Goal: Information Seeking & Learning: Learn about a topic

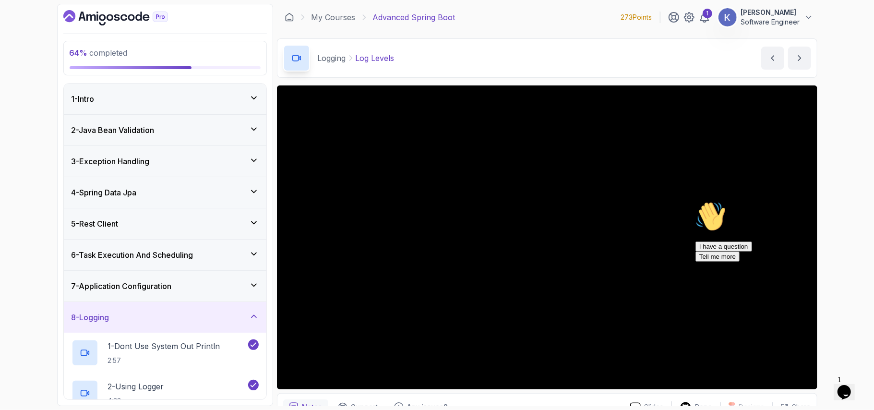
scroll to position [50, 0]
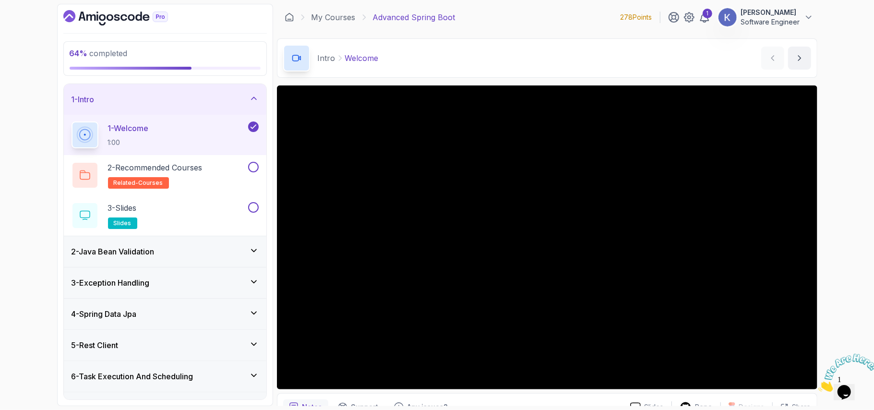
click at [248, 384] on div "6 - Task Execution And Scheduling" at bounding box center [165, 376] width 203 height 31
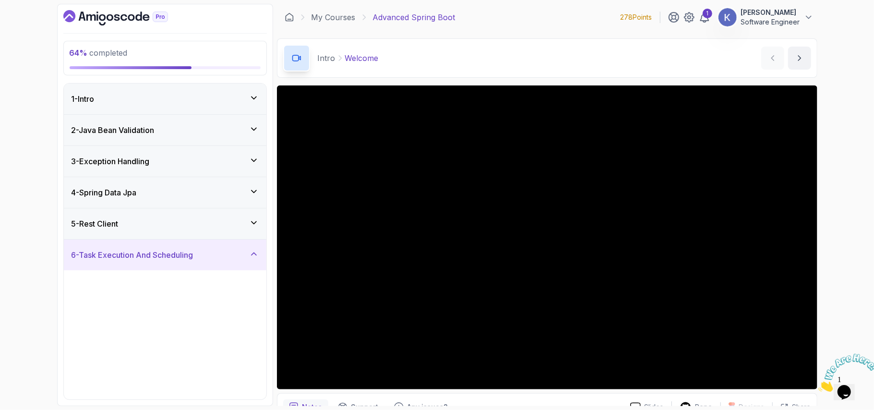
scroll to position [275, 0]
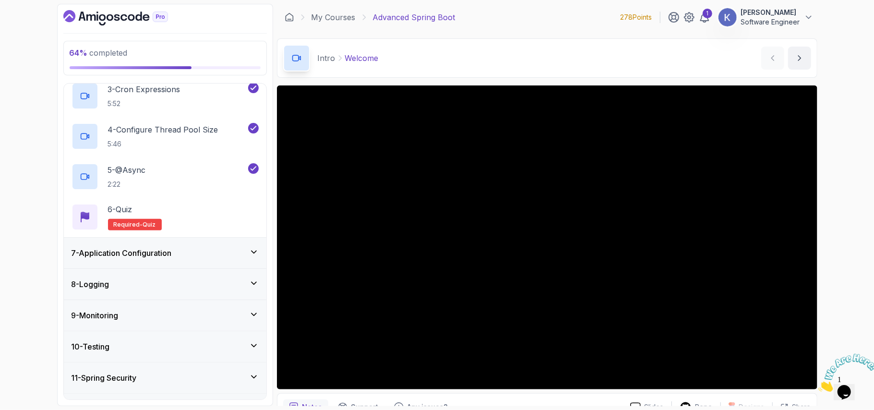
click at [154, 283] on div "8 - Logging" at bounding box center [165, 284] width 187 height 12
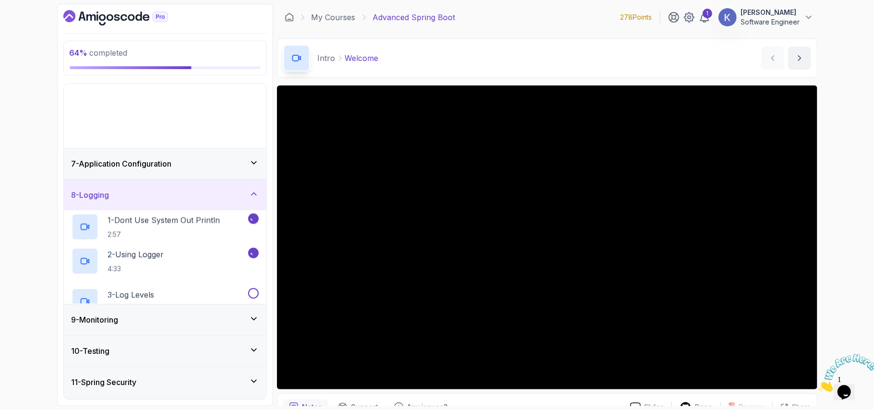
scroll to position [92, 0]
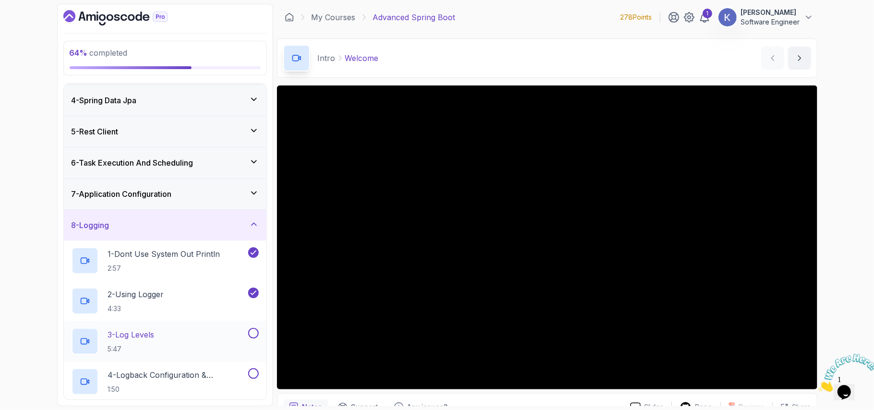
click at [171, 349] on div "3 - Log Levels 5:47" at bounding box center [159, 341] width 175 height 27
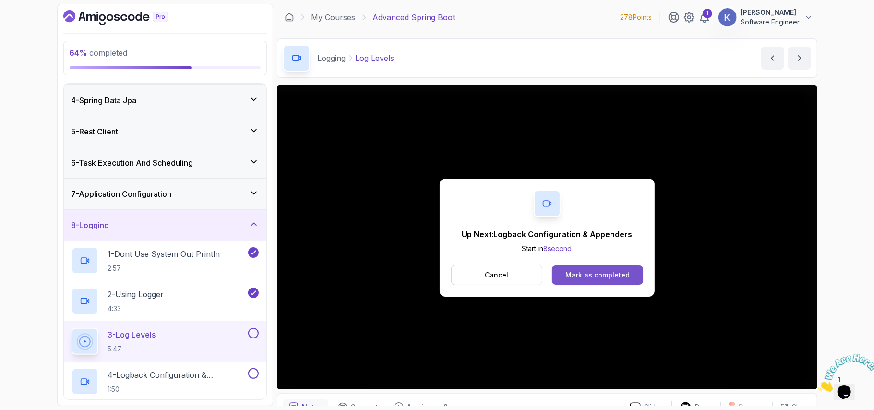
click at [586, 275] on div "Mark as completed" at bounding box center [598, 275] width 64 height 10
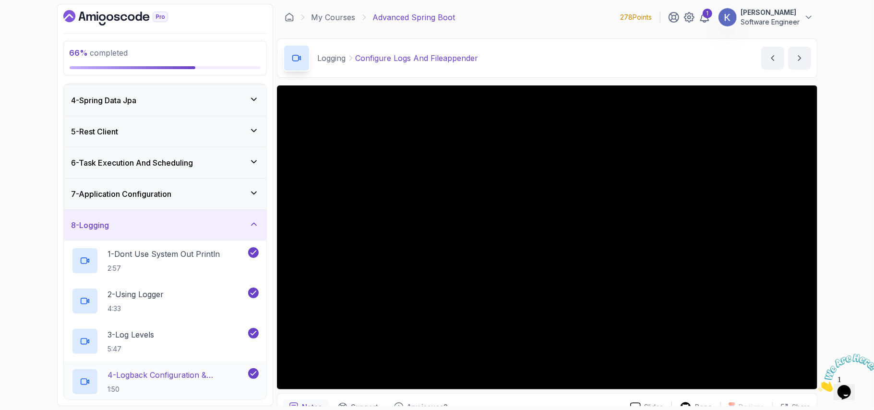
click at [69, 382] on div "4 - Logback Configuration & Appenders 1:50" at bounding box center [165, 381] width 203 height 40
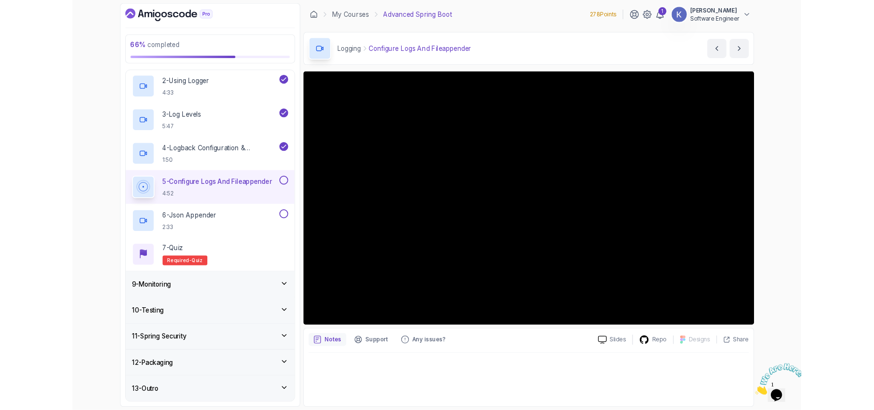
scroll to position [293, 0]
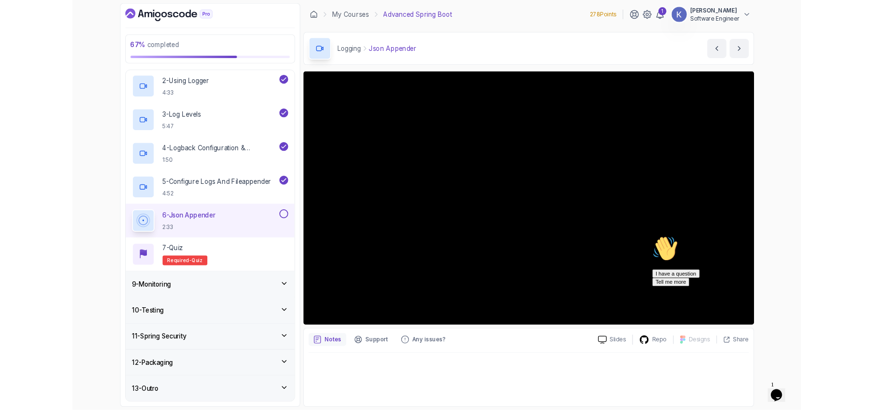
scroll to position [367, 0]
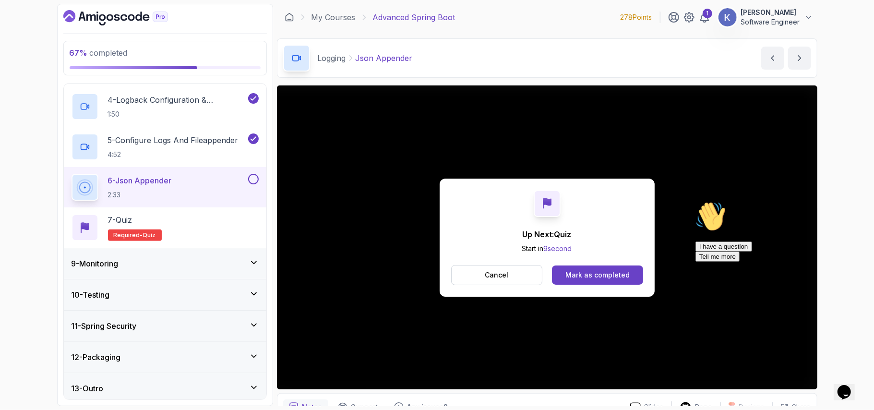
click at [580, 263] on div "Up Next: Quiz Start in 9 second Cancel Mark as completed" at bounding box center [547, 238] width 215 height 118
click at [600, 274] on div "Mark as completed" at bounding box center [598, 275] width 64 height 10
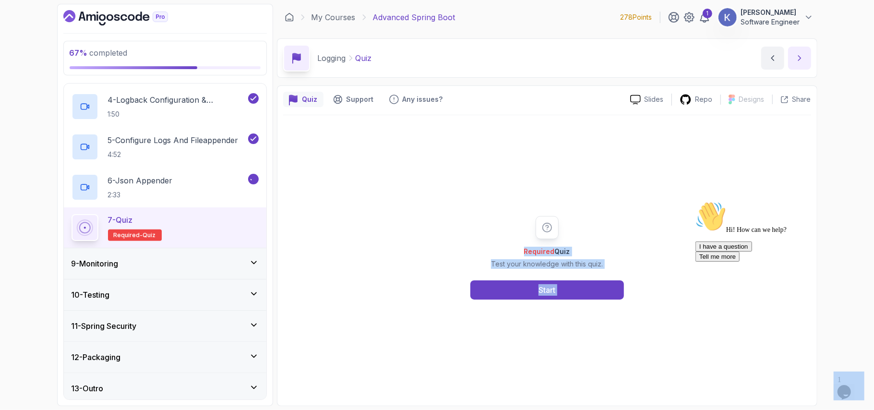
click at [802, 56] on icon "next content" at bounding box center [800, 58] width 10 height 10
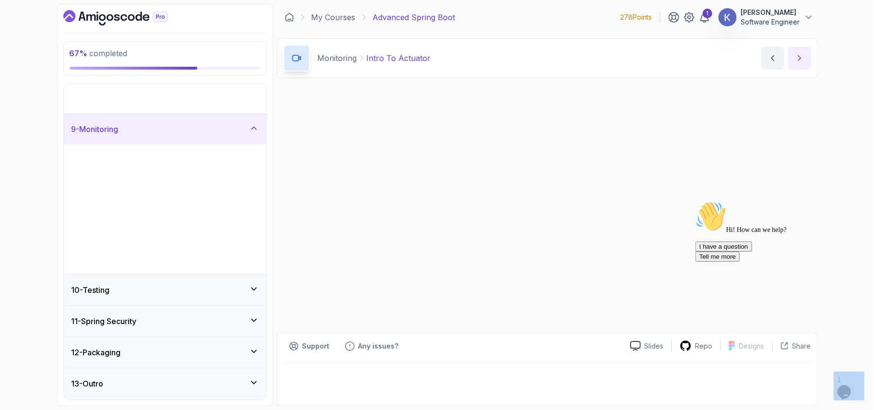
scroll to position [92, 0]
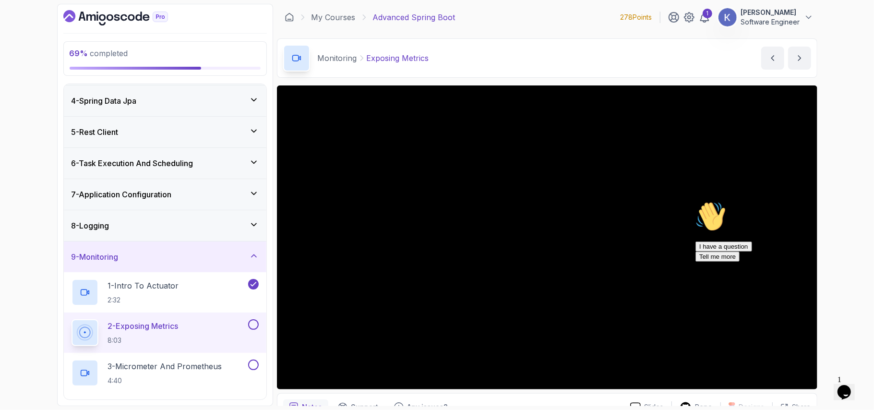
click at [68, 333] on div "2 - Exposing Metrics 8:03" at bounding box center [165, 333] width 203 height 40
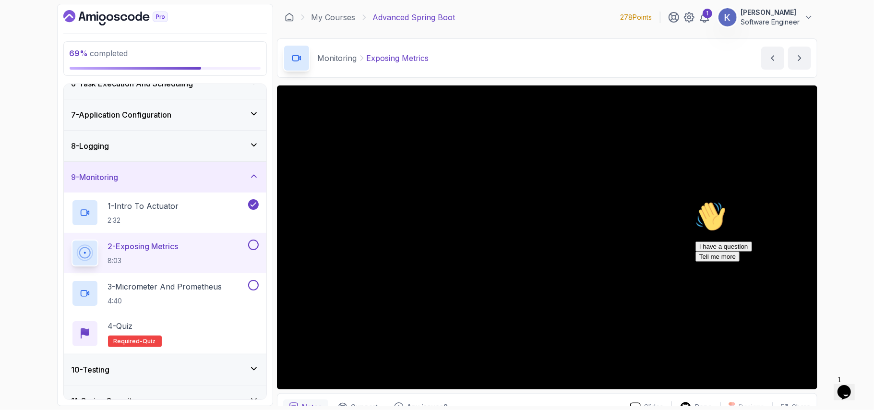
scroll to position [253, 0]
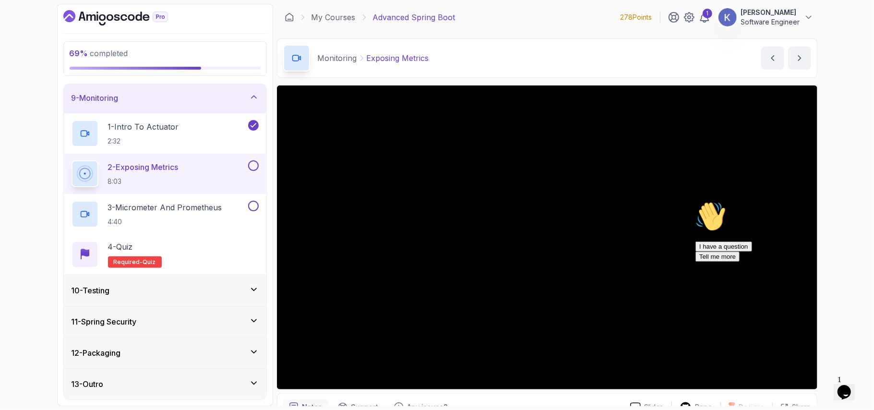
click at [241, 294] on div "10 - Testing" at bounding box center [165, 291] width 187 height 12
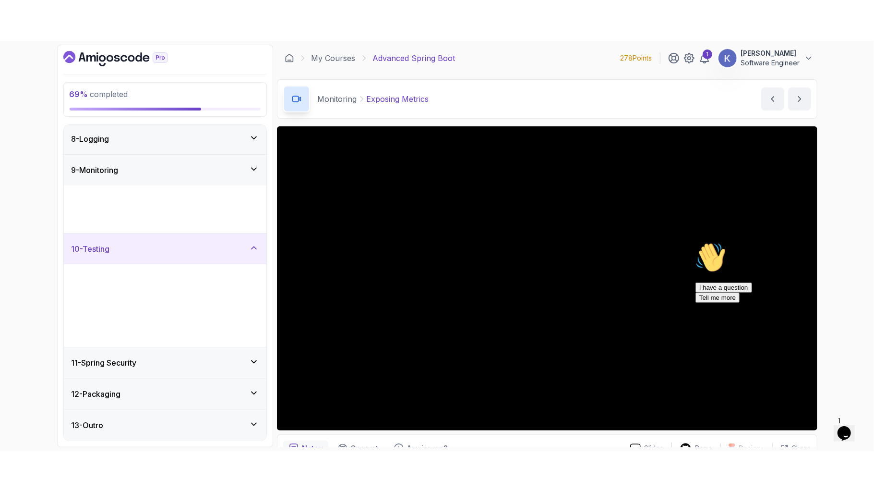
scroll to position [213, 0]
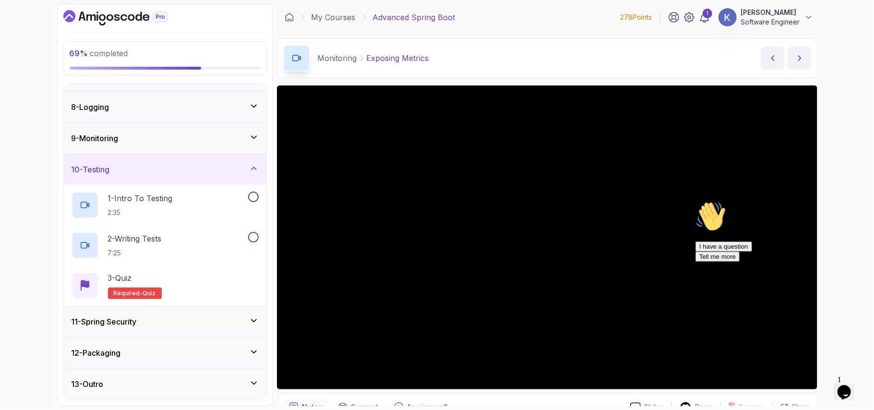
click at [222, 325] on div "11 - Spring Security" at bounding box center [165, 322] width 187 height 12
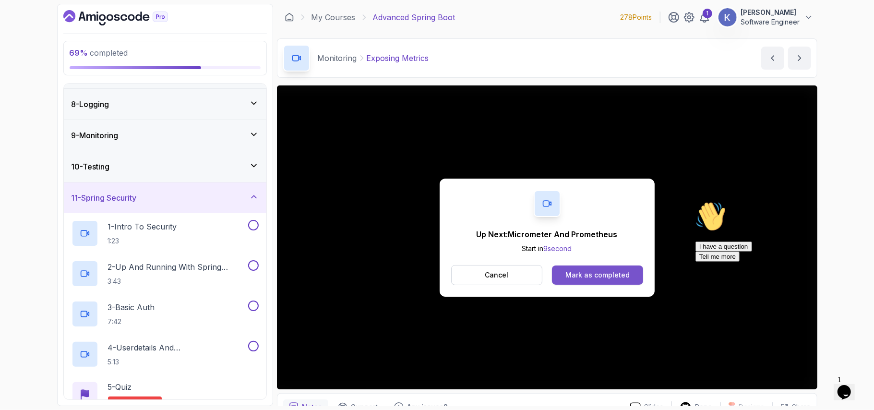
click at [628, 271] on button "Mark as completed" at bounding box center [597, 274] width 91 height 19
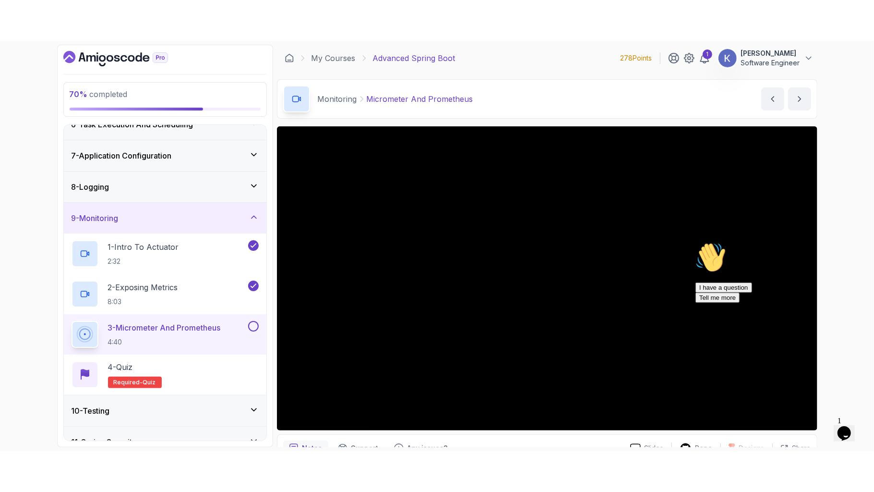
scroll to position [213, 0]
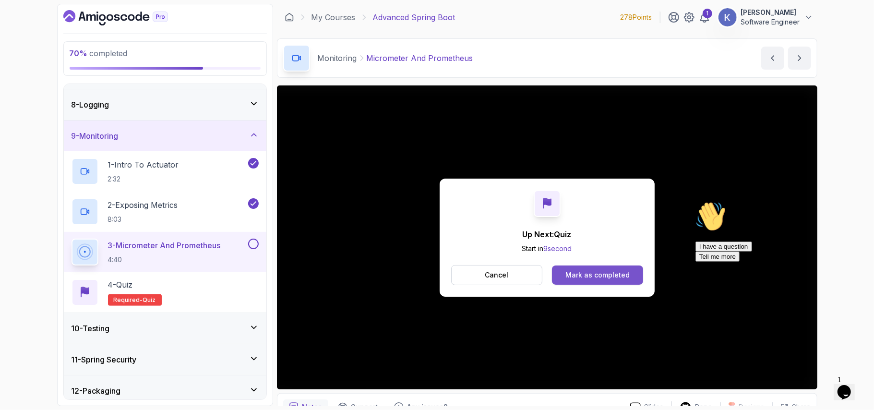
click at [613, 275] on div "Mark as completed" at bounding box center [598, 275] width 64 height 10
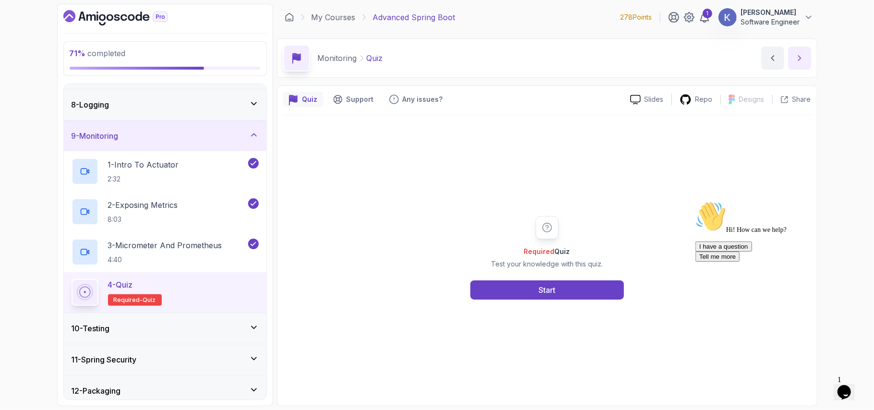
click at [798, 58] on icon "next content" at bounding box center [800, 58] width 10 height 10
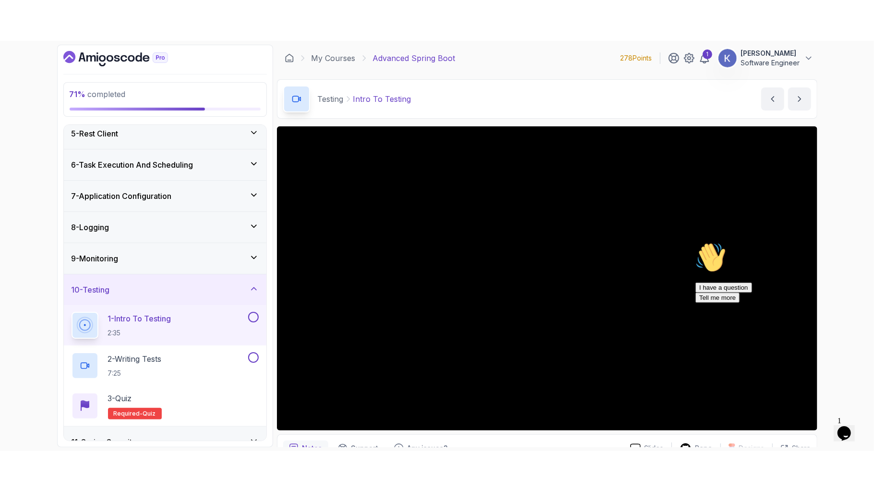
scroll to position [213, 0]
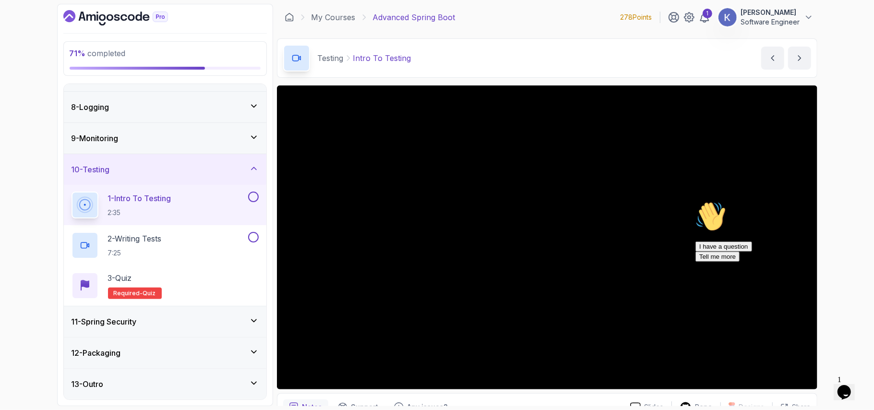
click at [254, 351] on icon at bounding box center [254, 352] width 10 height 10
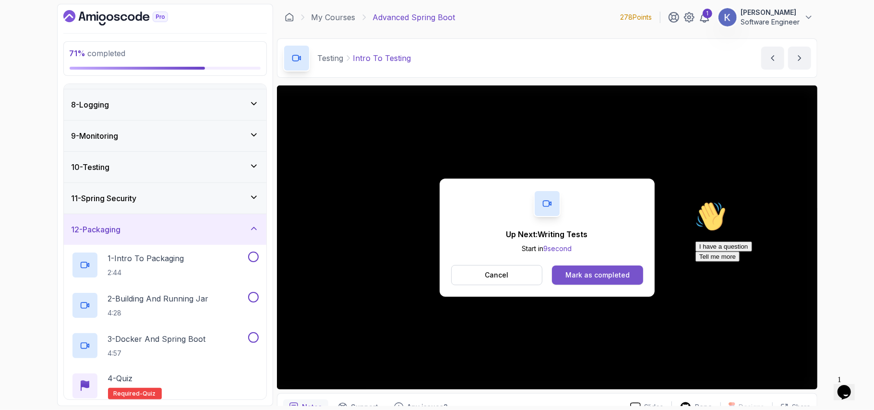
click at [621, 275] on div "Mark as completed" at bounding box center [598, 275] width 64 height 10
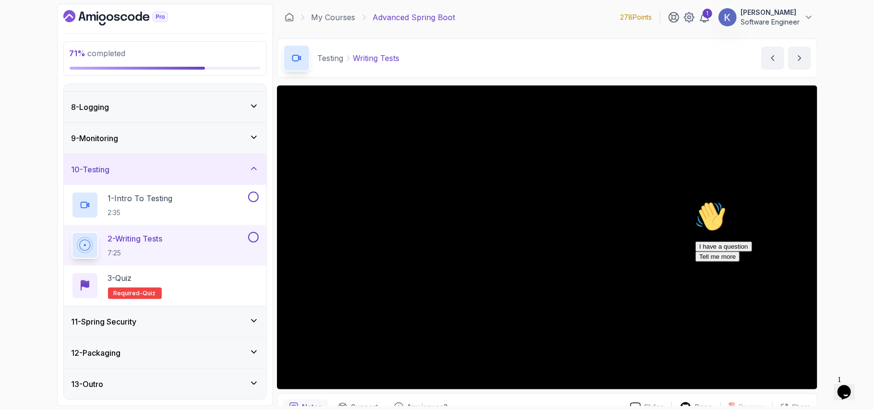
scroll to position [132, 0]
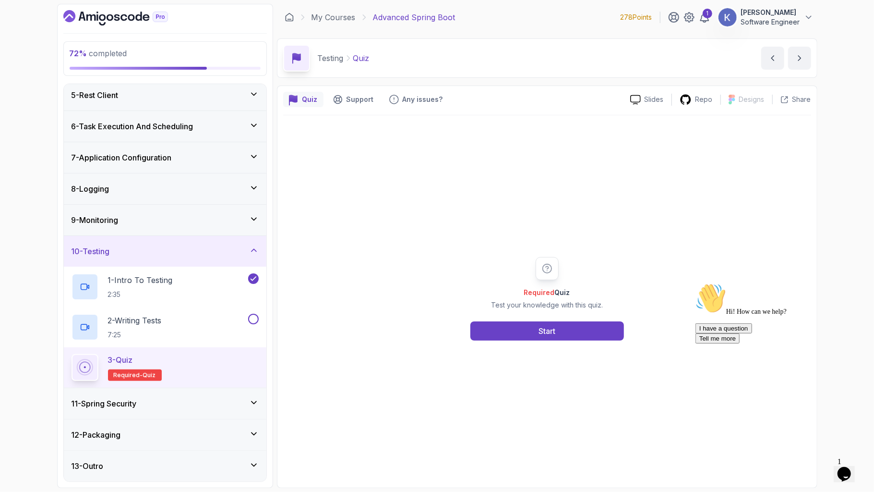
scroll to position [213, 0]
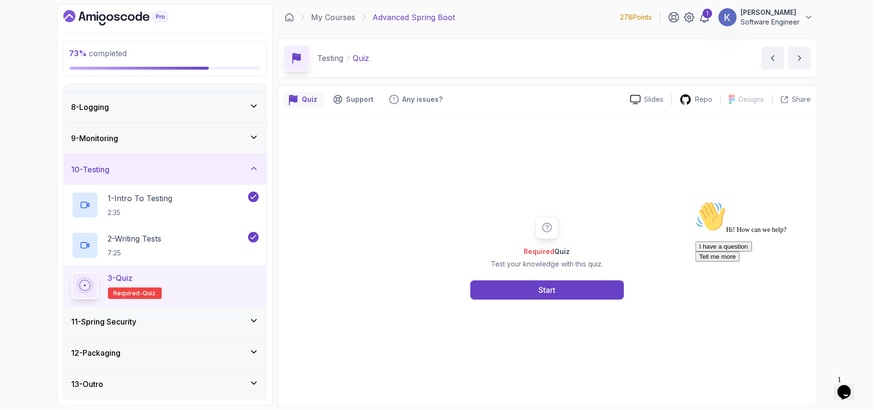
click at [199, 355] on div "12 - Packaging" at bounding box center [165, 353] width 187 height 12
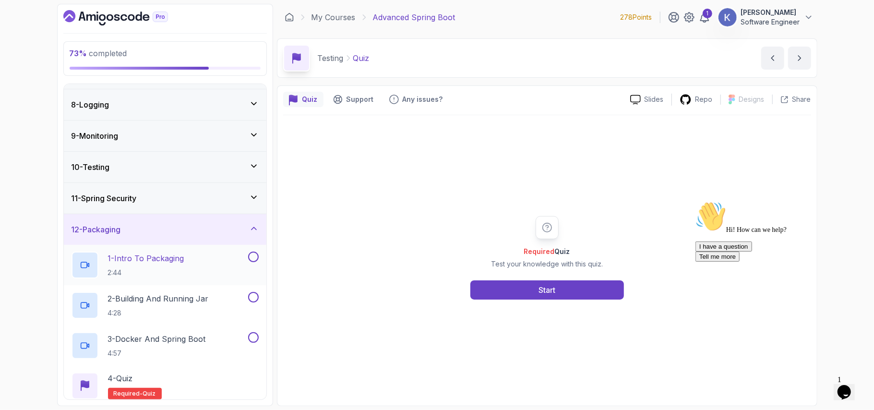
click at [224, 252] on div "1 - Intro To Packaging 2:44" at bounding box center [165, 265] width 203 height 40
click at [194, 275] on div "1 - Intro To Packaging 2:44" at bounding box center [159, 265] width 175 height 27
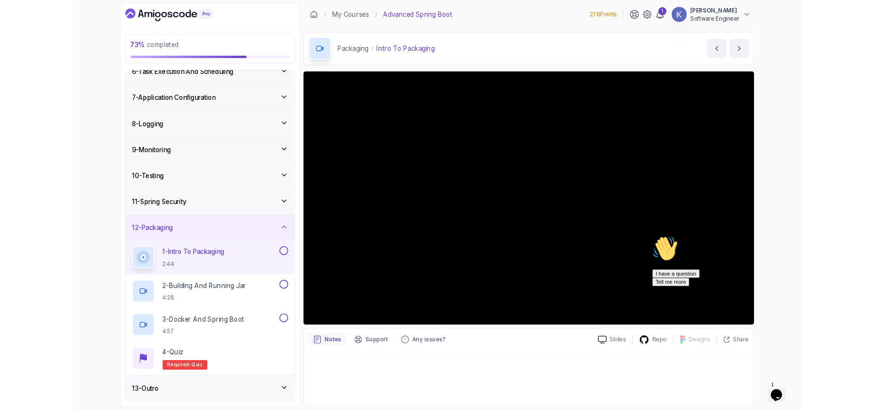
scroll to position [172, 0]
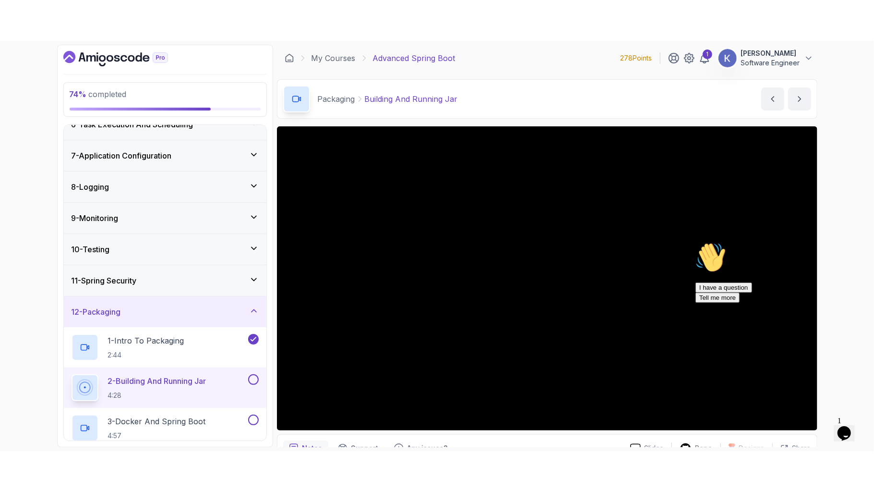
scroll to position [213, 0]
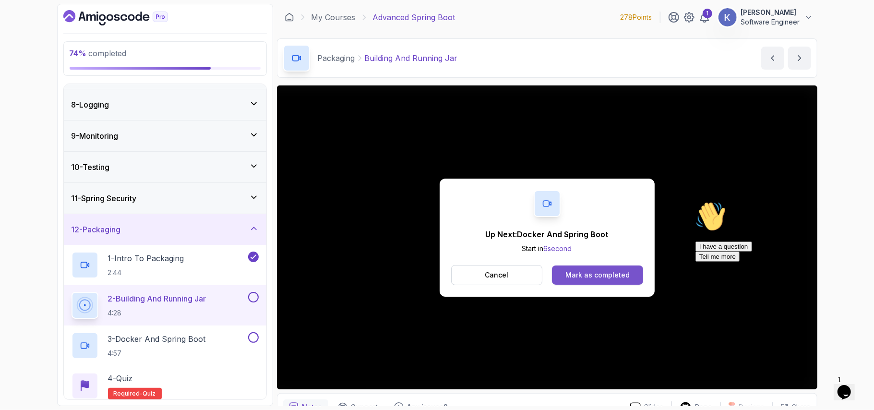
click at [596, 281] on button "Mark as completed" at bounding box center [597, 274] width 91 height 19
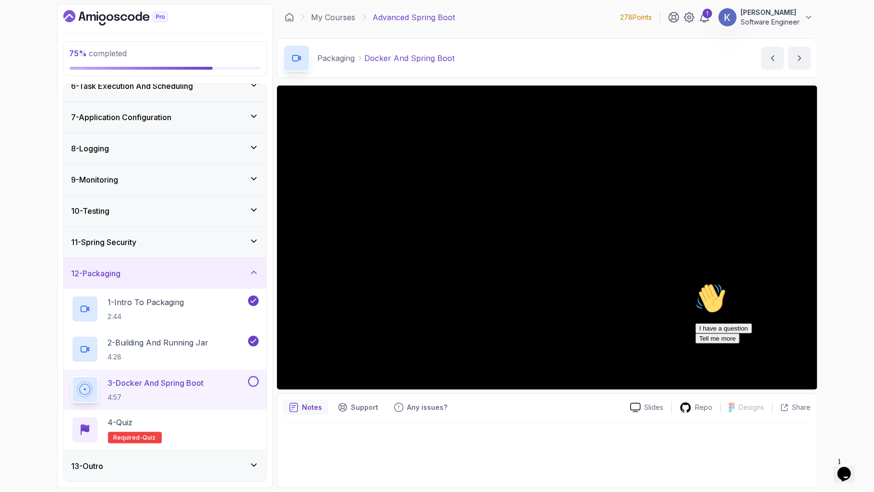
scroll to position [213, 0]
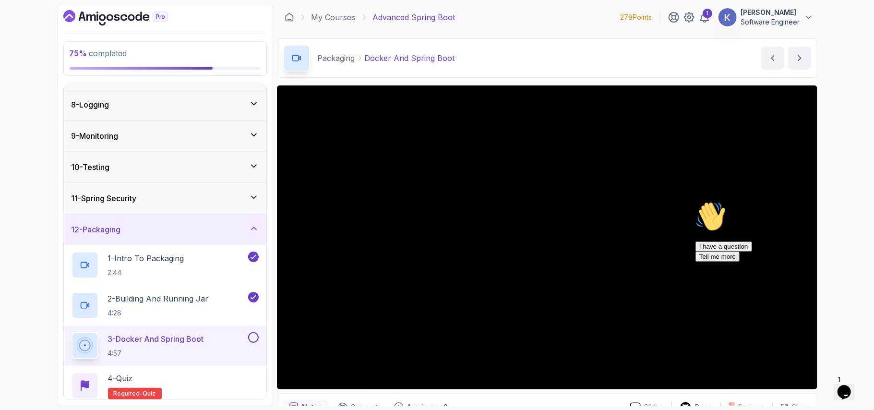
click at [0, 62] on div "75 % completed 1 - Intro 2 - Java Bean Validation 3 - Exception Handling 4 - Sp…" at bounding box center [437, 205] width 874 height 410
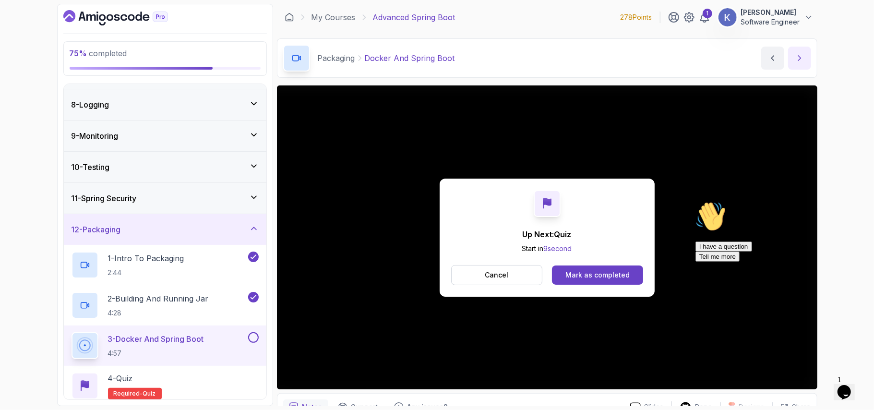
click at [803, 63] on button "next content" at bounding box center [799, 58] width 23 height 23
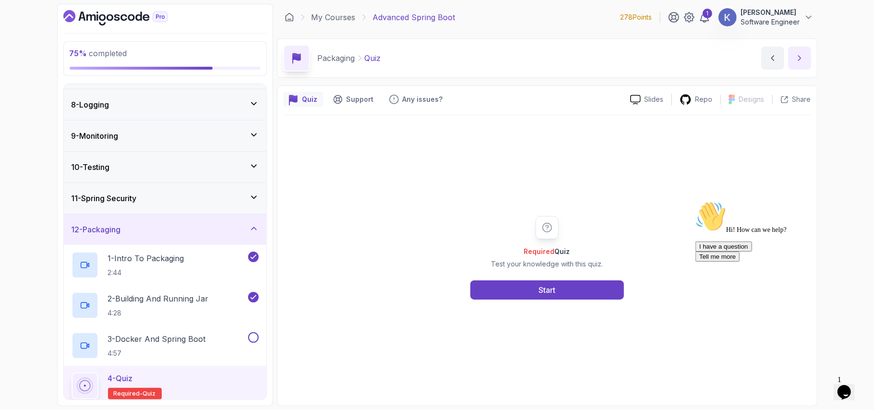
click at [806, 52] on button "next content" at bounding box center [799, 58] width 23 height 23
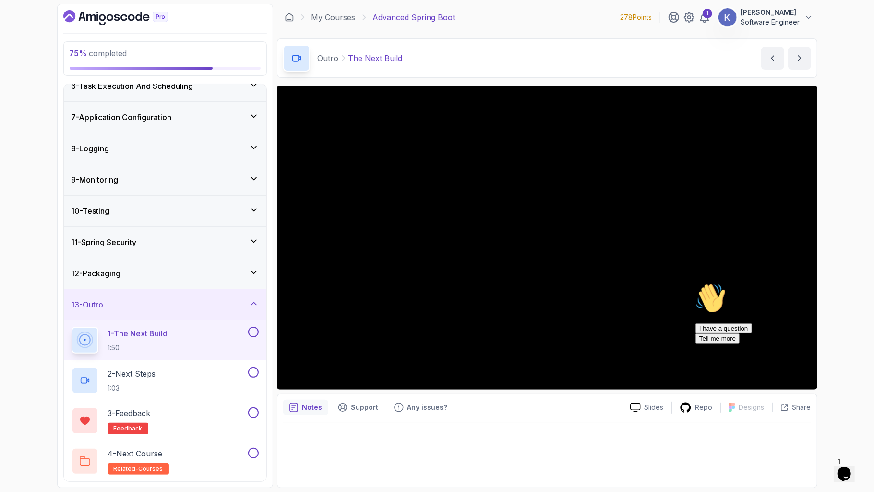
scroll to position [213, 0]
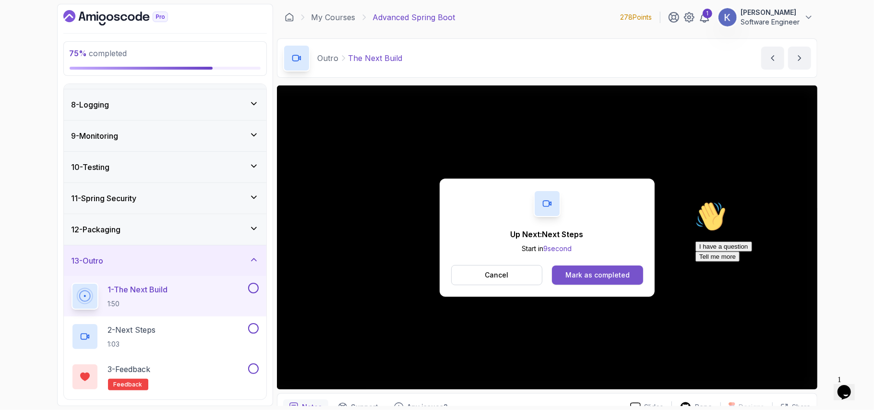
click at [609, 271] on div "Mark as completed" at bounding box center [598, 275] width 64 height 10
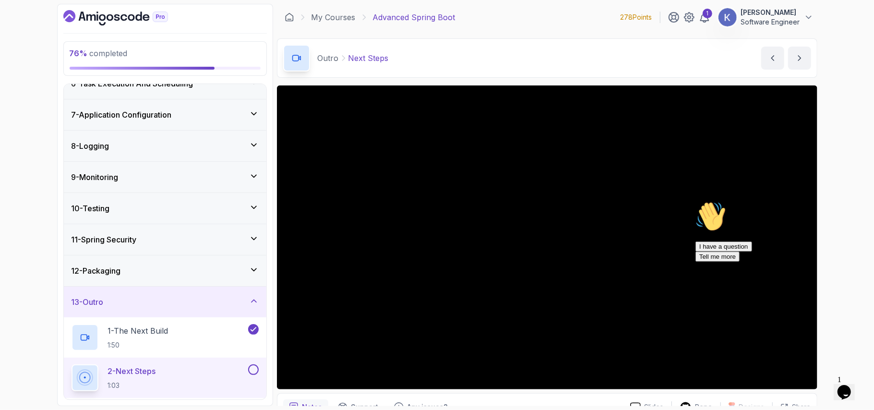
scroll to position [213, 0]
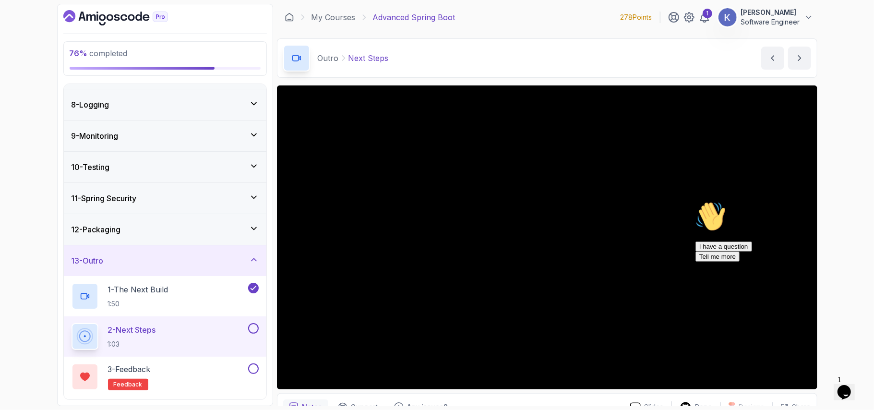
click at [253, 194] on div "11 - Spring Security" at bounding box center [165, 199] width 187 height 12
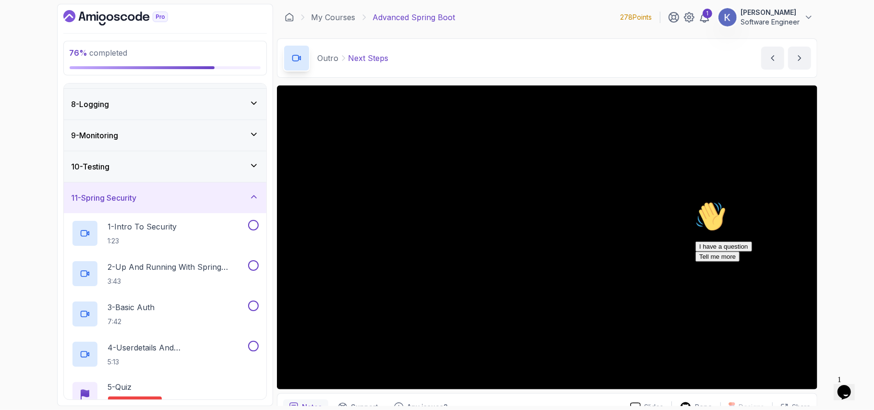
scroll to position [239, 0]
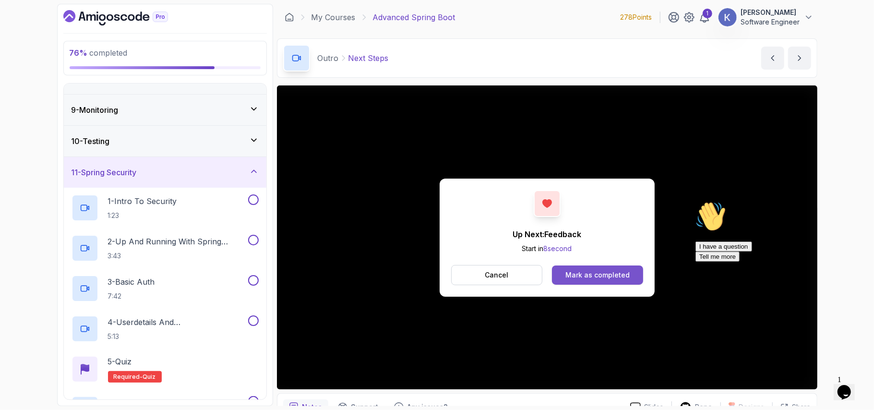
click at [612, 269] on button "Mark as completed" at bounding box center [597, 274] width 91 height 19
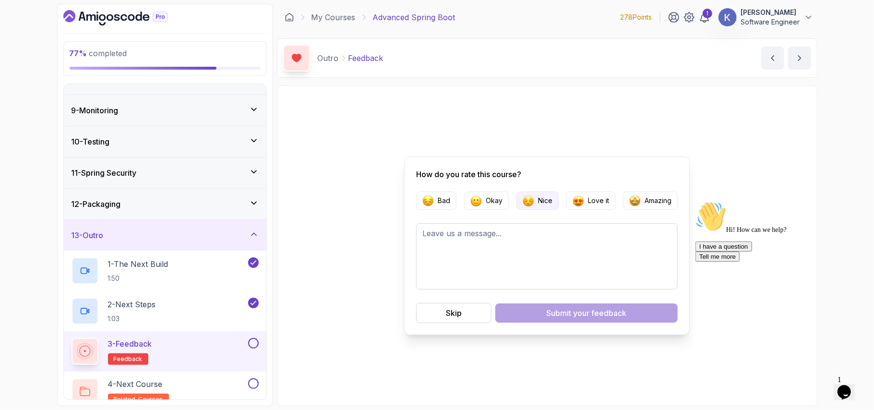
click at [542, 202] on p "Nice" at bounding box center [545, 201] width 14 height 10
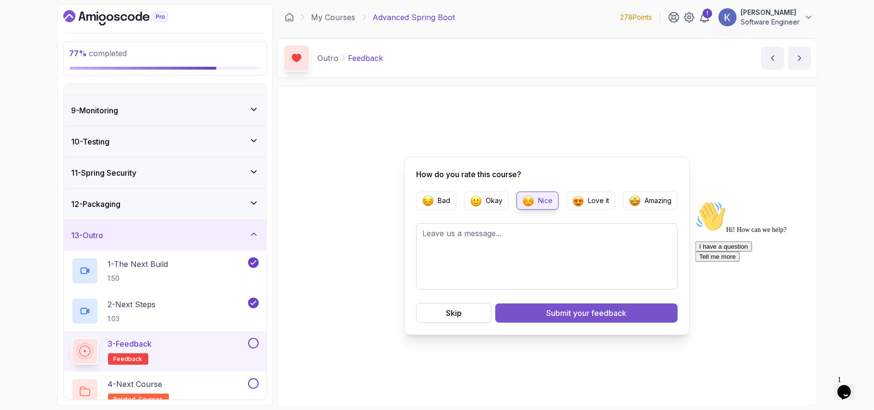
click at [581, 317] on span "your feedback" at bounding box center [600, 313] width 53 height 12
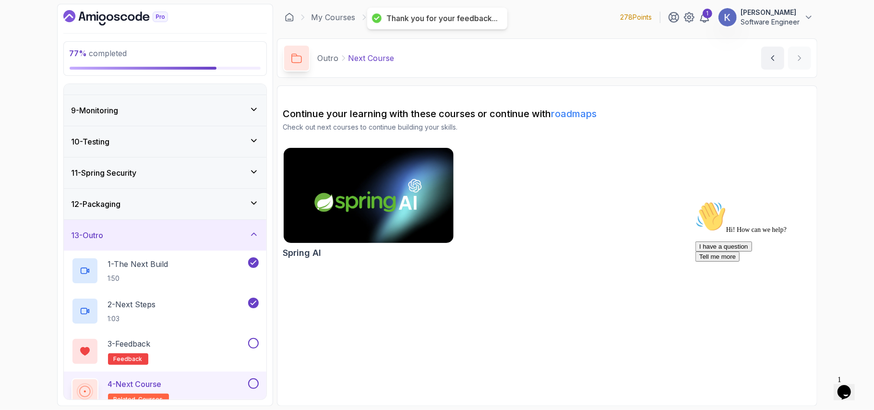
click at [180, 175] on div "11 - Spring Security" at bounding box center [165, 173] width 187 height 12
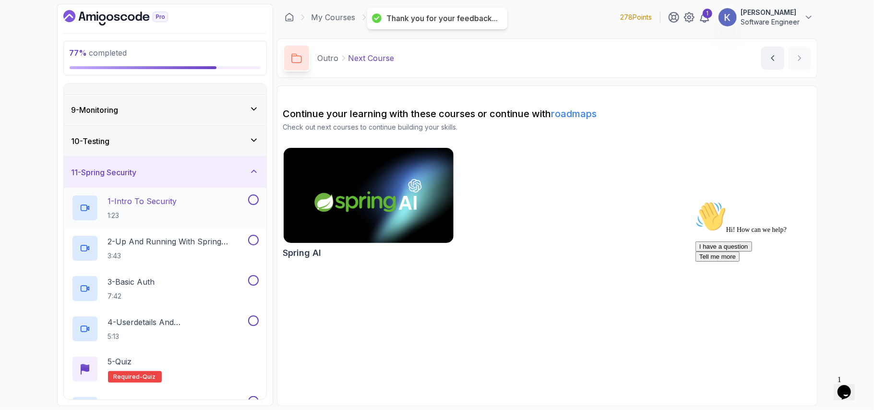
click at [172, 225] on div "1 - Intro To Security 1:23" at bounding box center [165, 208] width 203 height 40
click at [187, 196] on div "1 - Intro To Security 1:23" at bounding box center [159, 207] width 175 height 27
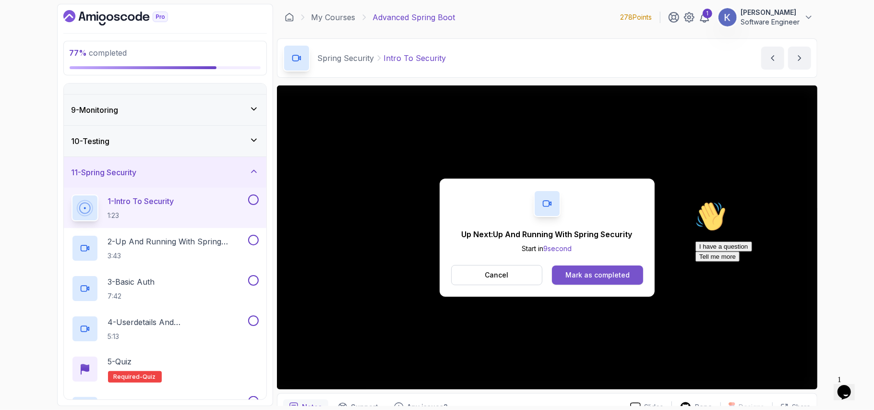
click at [613, 276] on div "Mark as completed" at bounding box center [598, 275] width 64 height 10
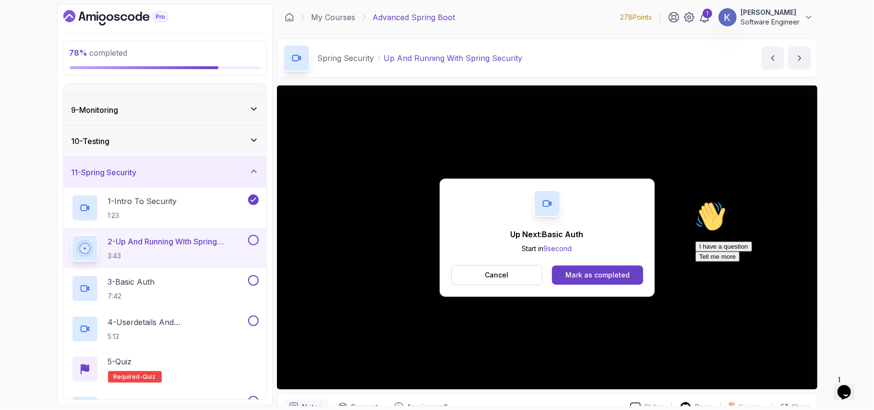
click at [575, 288] on div "Up Next: Basic Auth Start in 9 second Cancel Mark as completed" at bounding box center [547, 238] width 215 height 118
click at [590, 266] on button "Mark as completed" at bounding box center [597, 274] width 91 height 19
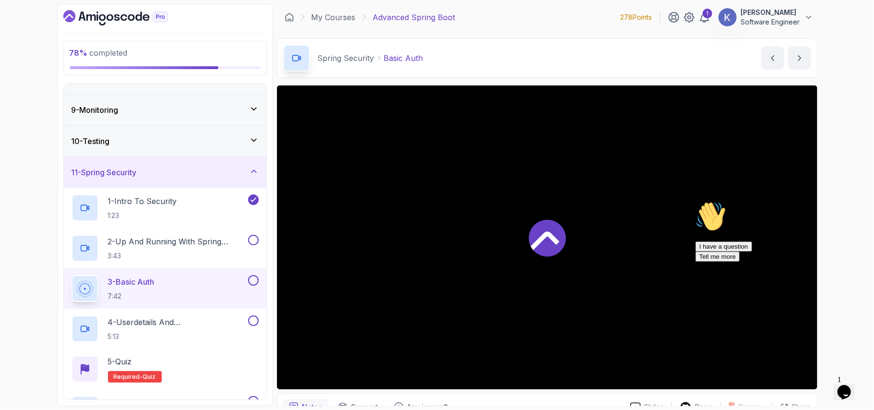
click at [632, 289] on div at bounding box center [547, 237] width 541 height 304
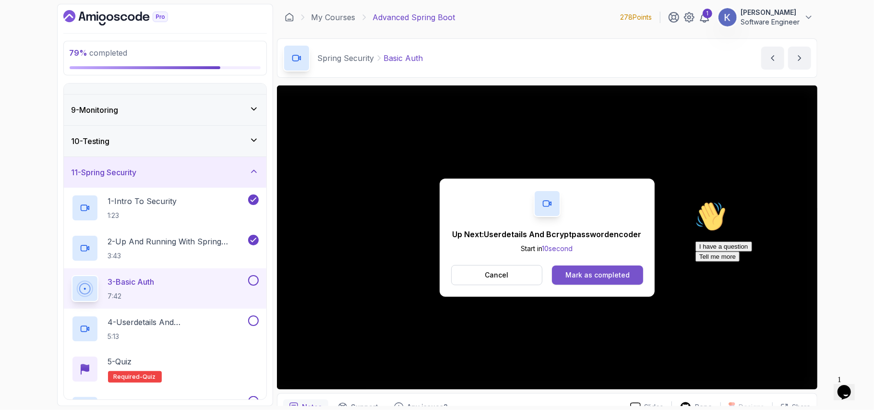
click at [617, 273] on div "Mark as completed" at bounding box center [598, 275] width 64 height 10
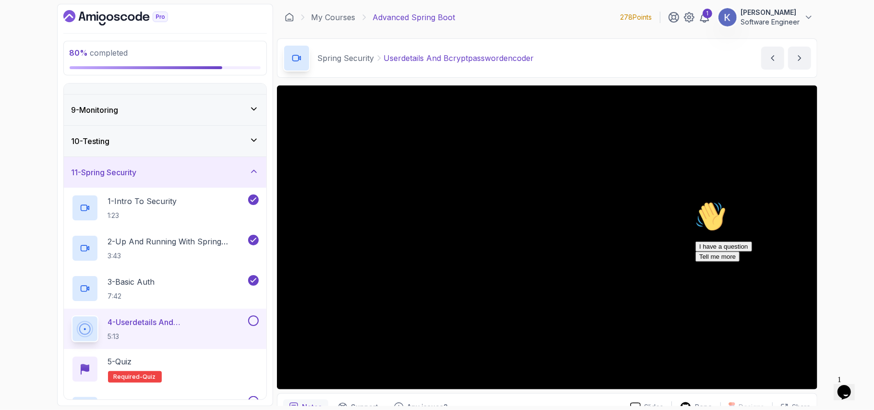
click at [248, 325] on button at bounding box center [253, 320] width 11 height 11
click at [248, 177] on div "11 - Spring Security" at bounding box center [165, 173] width 187 height 12
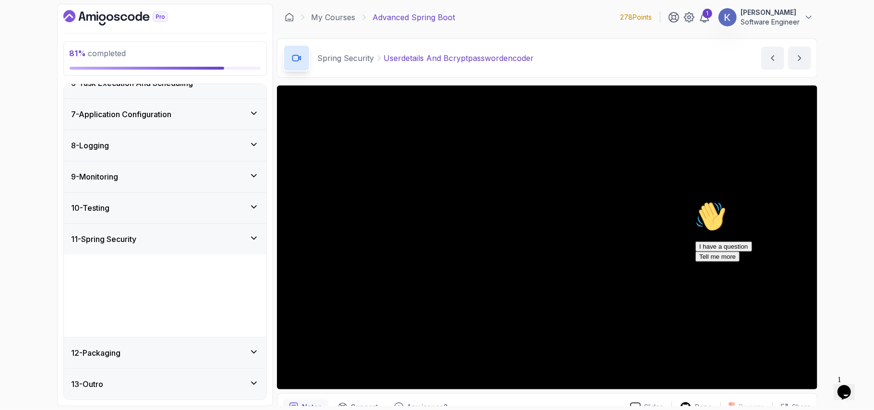
scroll to position [92, 0]
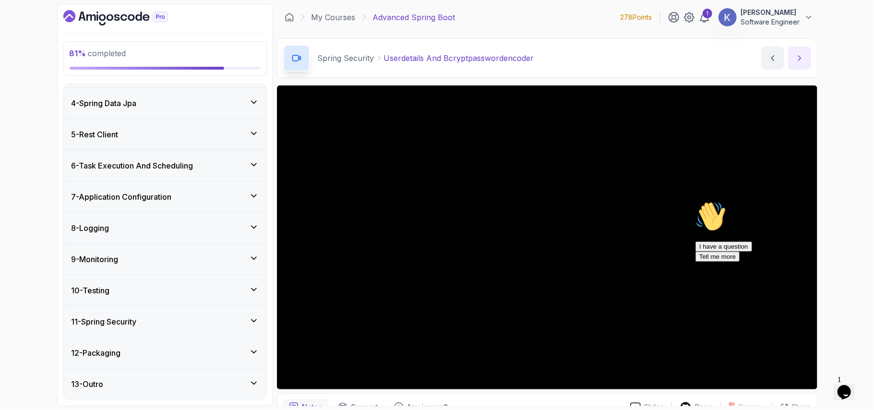
click at [801, 54] on icon "next content" at bounding box center [800, 58] width 10 height 10
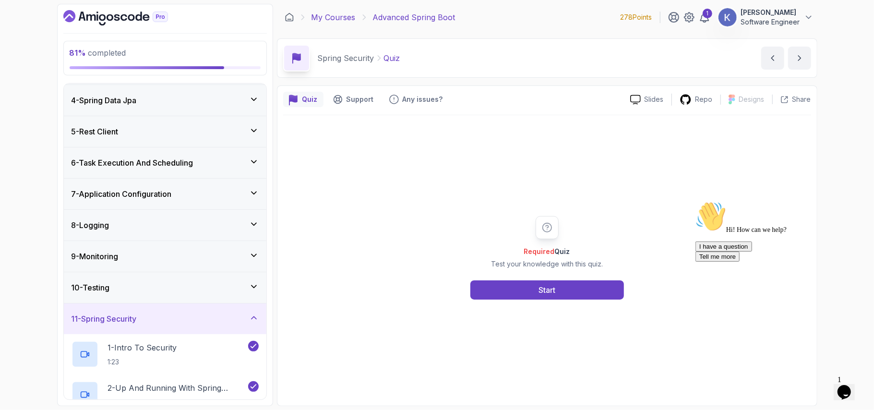
click at [330, 19] on link "My Courses" at bounding box center [334, 18] width 44 height 12
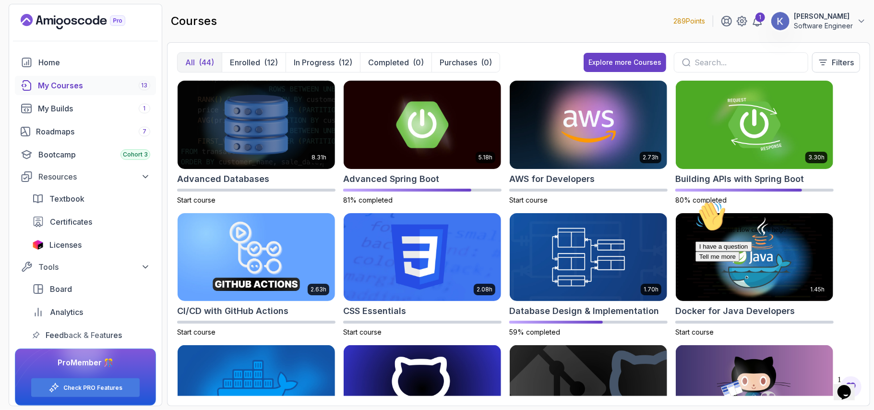
click at [695, 201] on icon "Chat attention grabber" at bounding box center [695, 201] width 0 height 0
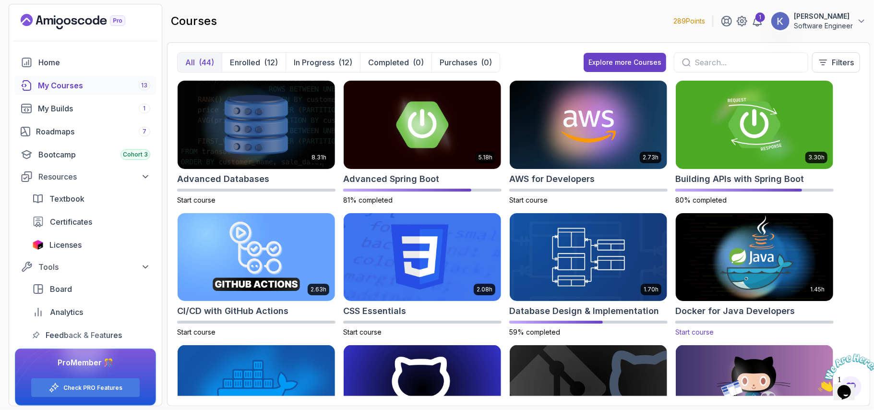
click at [733, 259] on img at bounding box center [754, 257] width 165 height 93
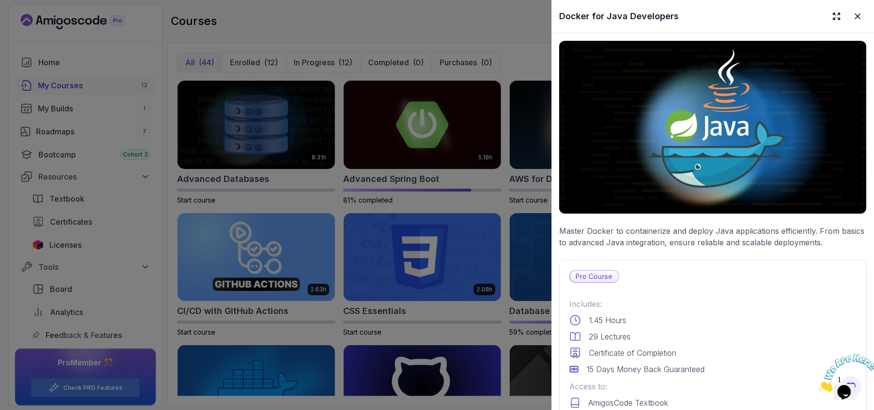
click at [686, 283] on div "Pro Course Includes: 1.45 Hours 29 Lectures Certificate of Completion 15 Days M…" at bounding box center [712, 375] width 307 height 230
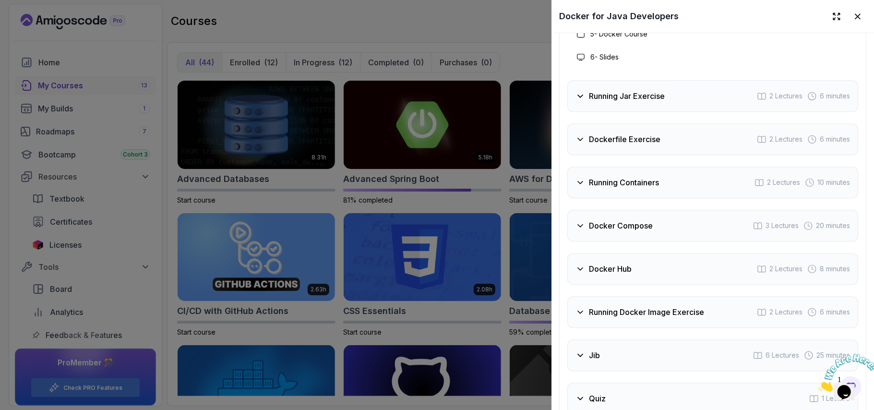
scroll to position [1740, 0]
click at [493, 37] on div at bounding box center [437, 205] width 874 height 410
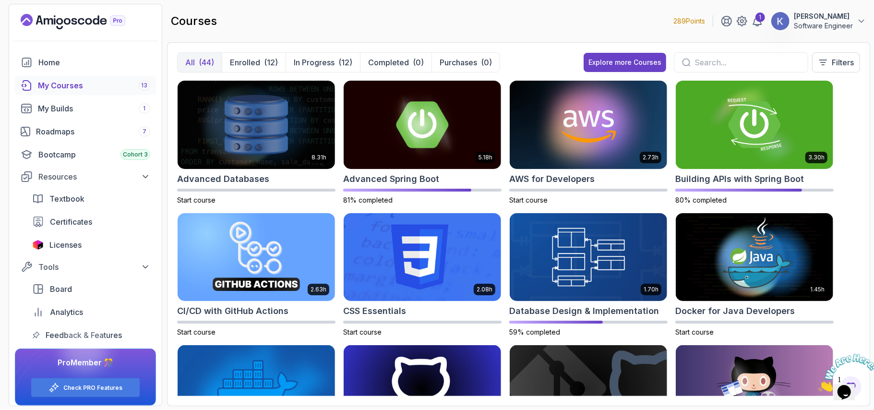
click at [736, 57] on input "text" at bounding box center [748, 63] width 106 height 12
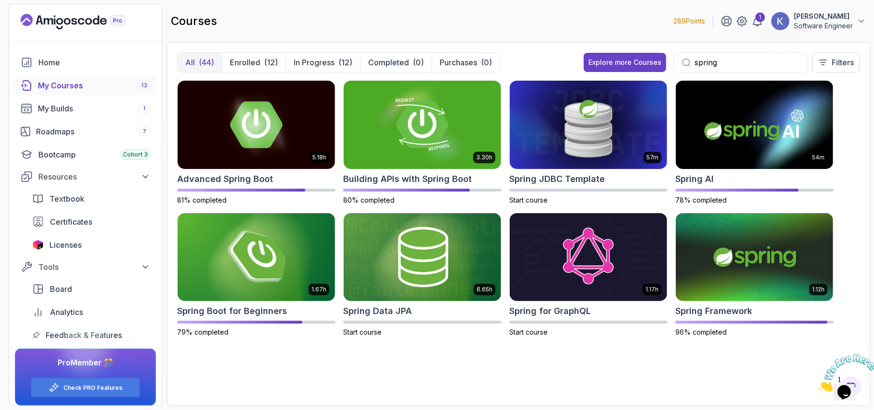
type input "spring"
click at [428, 269] on img at bounding box center [422, 257] width 165 height 93
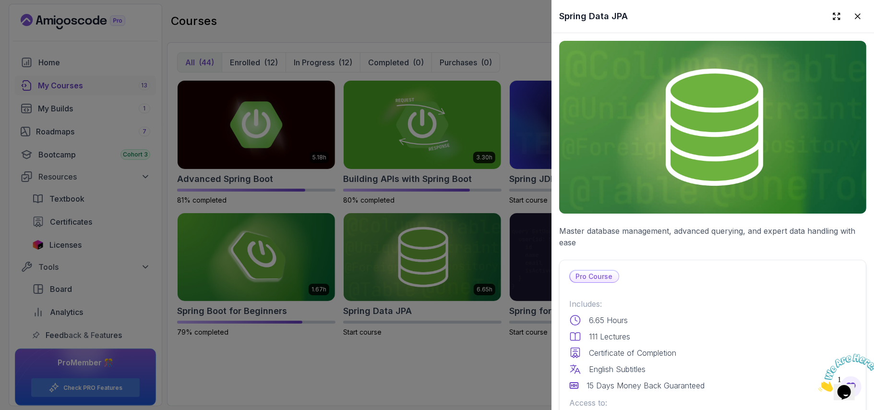
click at [695, 290] on div "Pro Course Includes: 6.65 Hours 111 Lectures Certificate of Completion English …" at bounding box center [712, 375] width 307 height 230
click at [713, 323] on div "Includes: 6.65 Hours 111 Lectures Certificate of Completion English Subtitles 1…" at bounding box center [712, 344] width 287 height 93
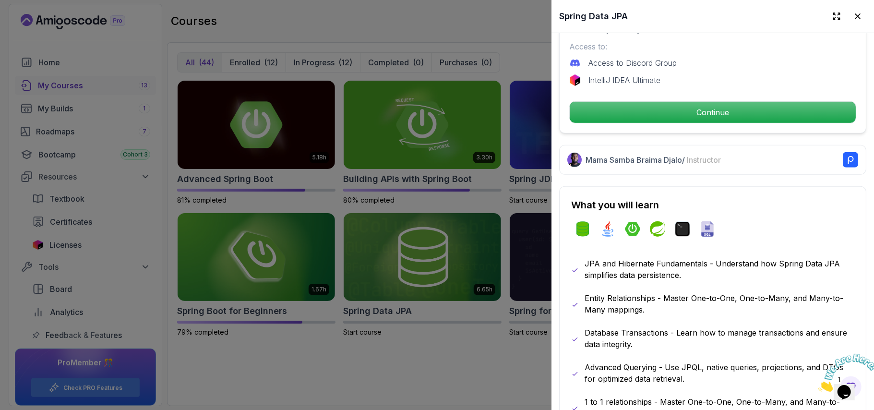
scroll to position [358, 0]
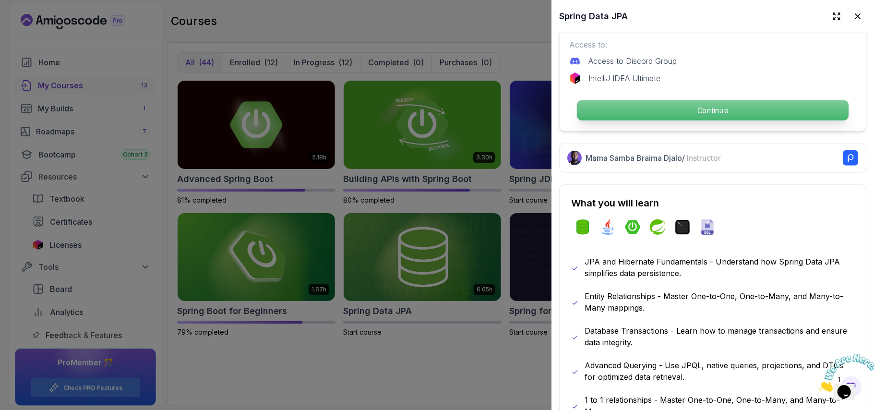
click at [728, 104] on p "Continue" at bounding box center [713, 110] width 272 height 20
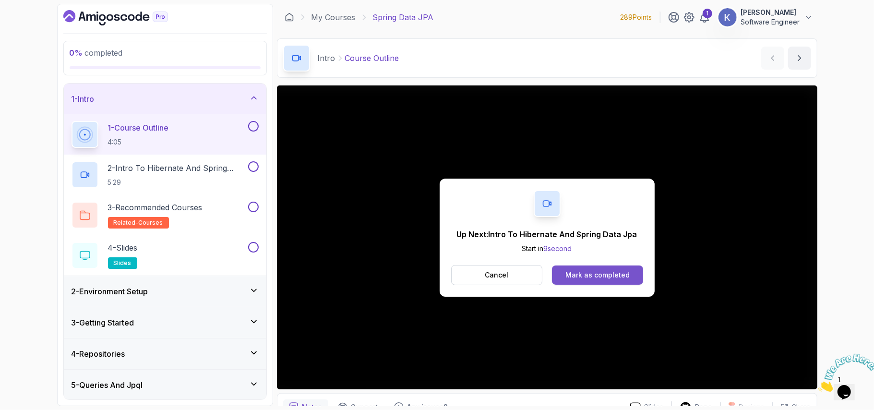
click at [573, 279] on div "Mark as completed" at bounding box center [598, 275] width 64 height 10
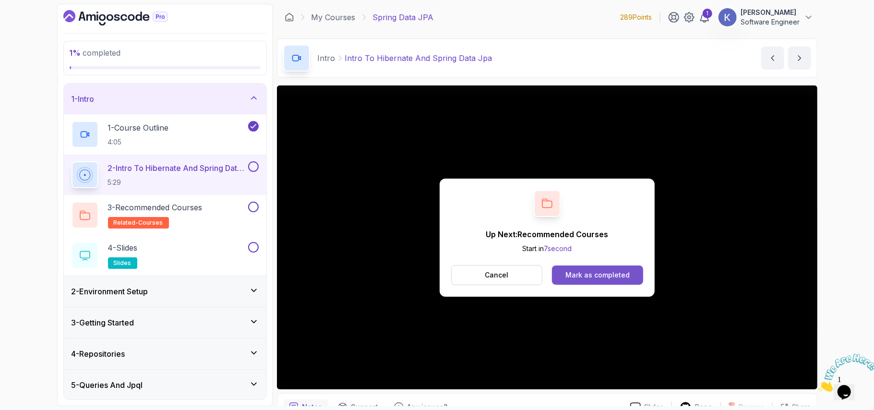
click at [618, 277] on div "Mark as completed" at bounding box center [598, 275] width 64 height 10
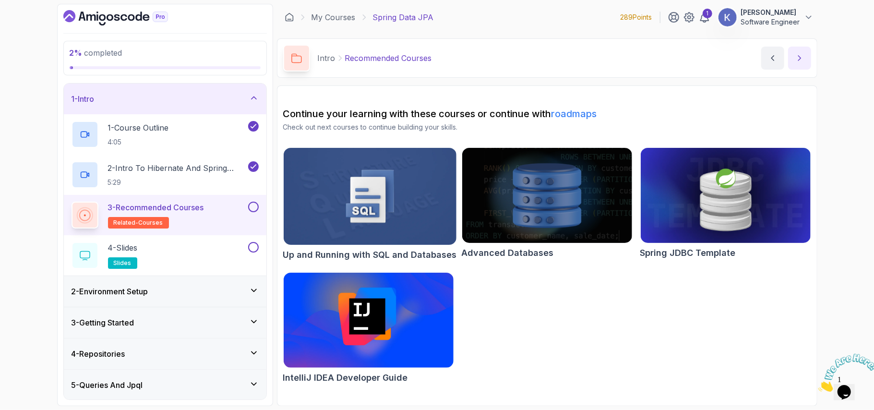
click at [797, 62] on icon "next content" at bounding box center [800, 58] width 10 height 10
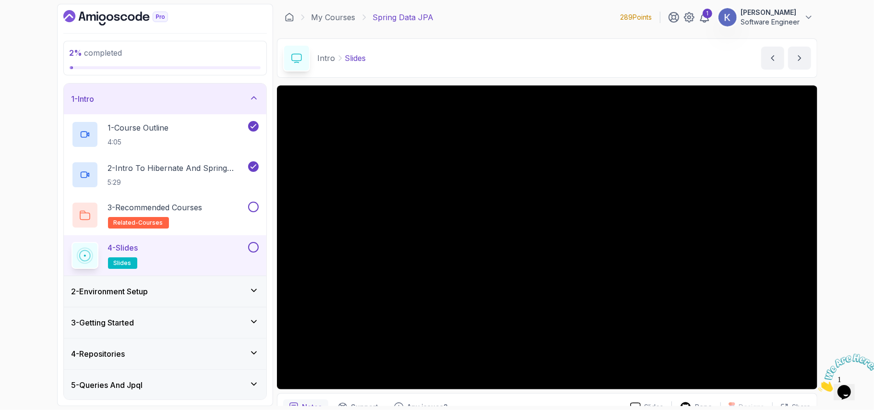
click at [209, 290] on div "2 - Environment Setup" at bounding box center [165, 292] width 187 height 12
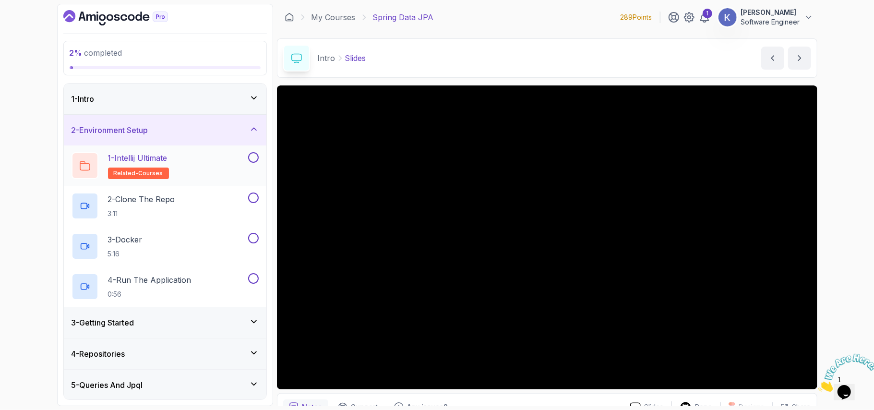
click at [218, 168] on div "1 - Intellij Ultimate related-courses" at bounding box center [159, 165] width 175 height 27
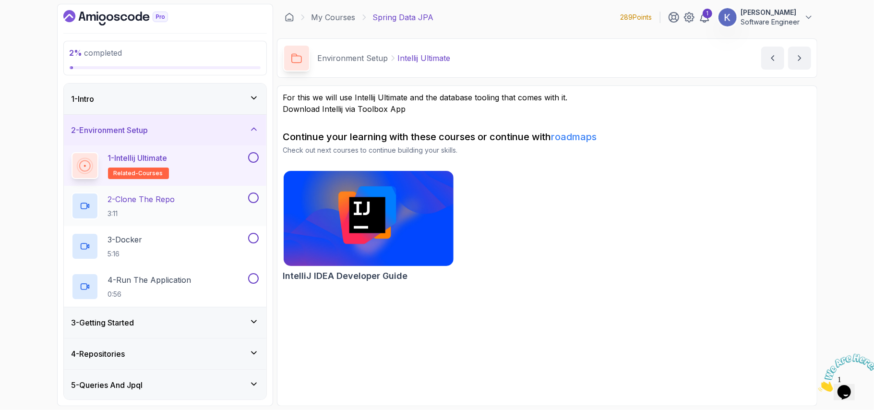
click at [174, 194] on p "2 - Clone The Repo" at bounding box center [141, 199] width 67 height 12
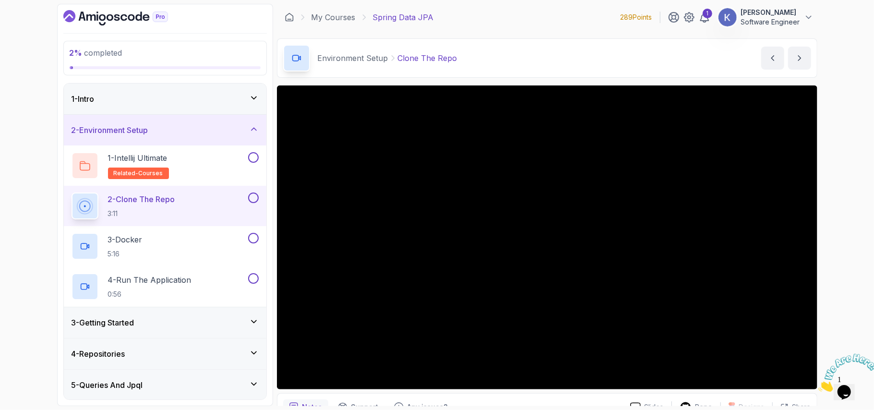
click at [245, 327] on div "3 - Getting Started" at bounding box center [165, 323] width 187 height 12
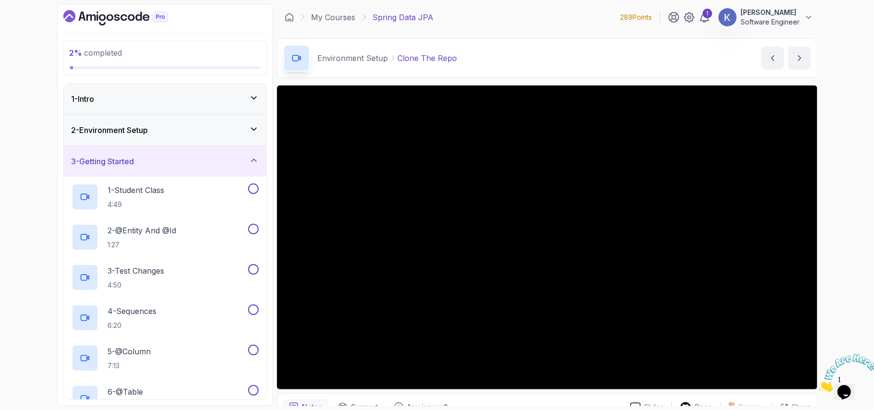
click at [211, 162] on div "3 - Getting Started" at bounding box center [165, 162] width 187 height 12
